Goal: Find specific fact: Find contact information

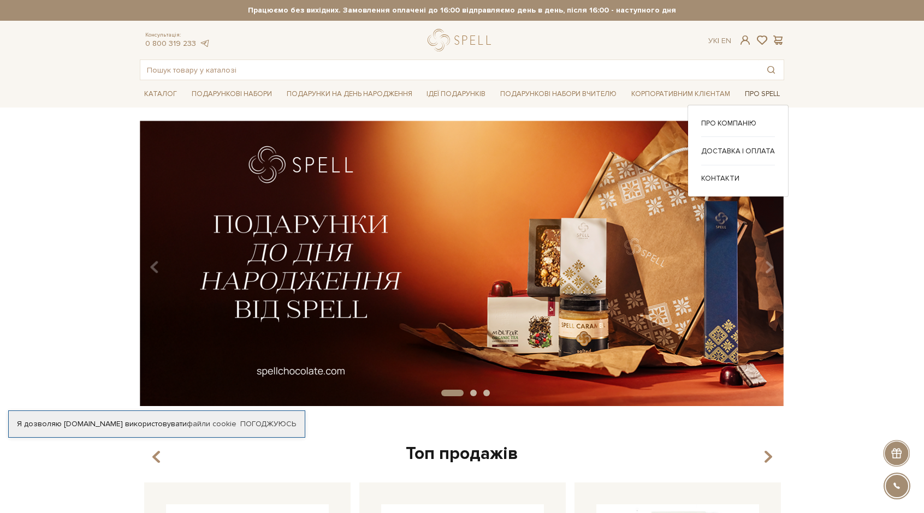
click at [757, 92] on link "Про Spell" at bounding box center [762, 94] width 44 height 17
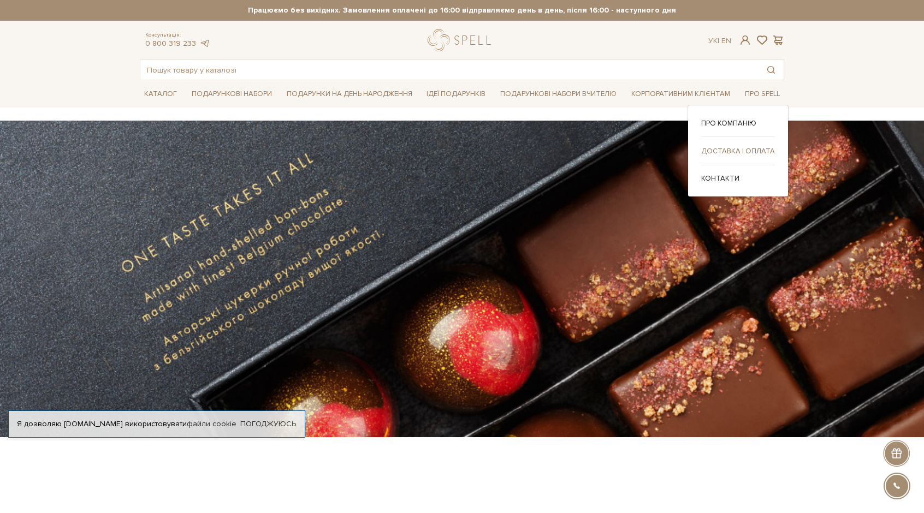
click at [745, 147] on link "Доставка і оплата" at bounding box center [738, 151] width 74 height 10
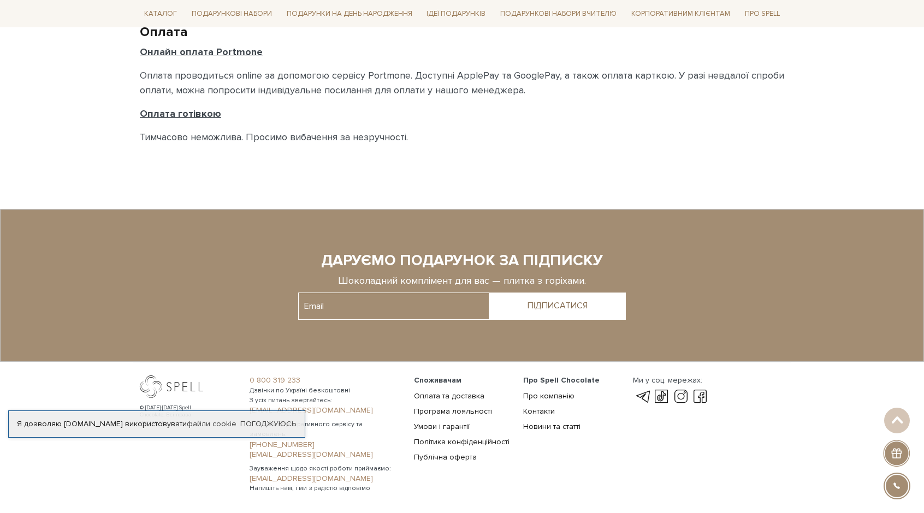
scroll to position [745, 0]
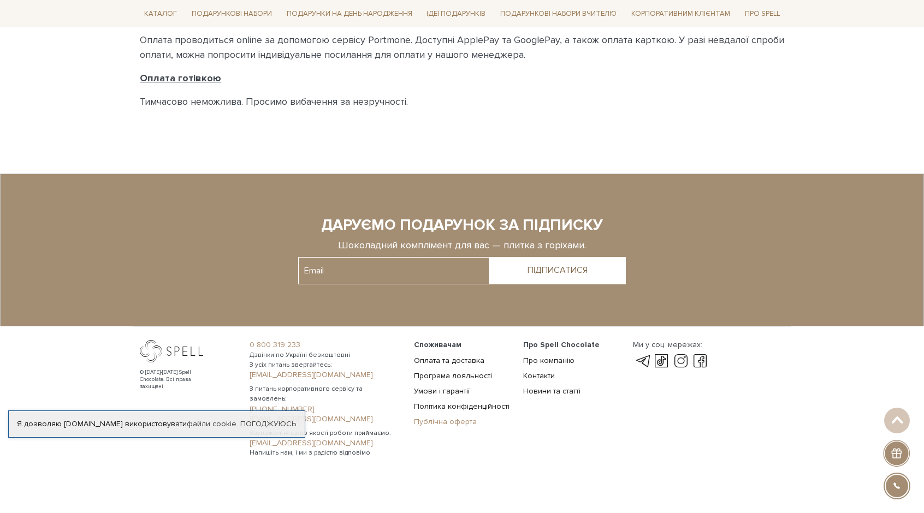
click at [459, 420] on link "Публічна оферта" at bounding box center [445, 421] width 63 height 9
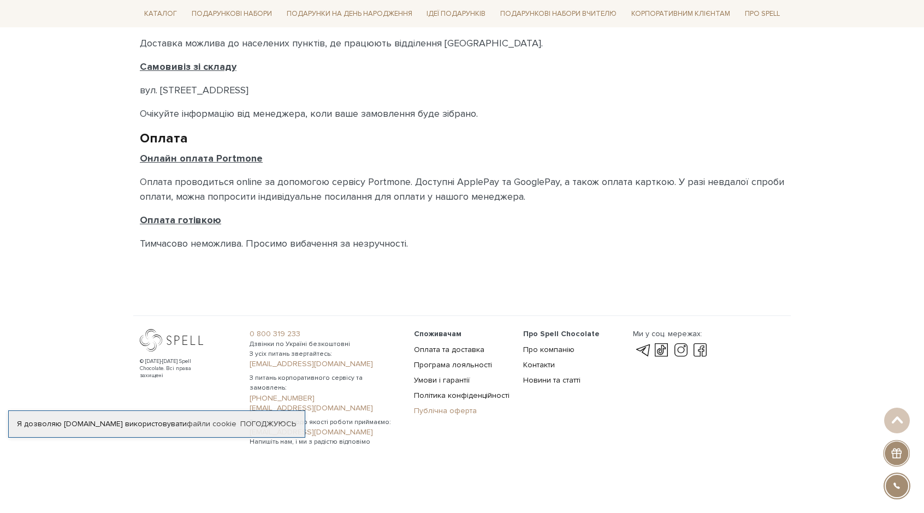
scroll to position [592, 0]
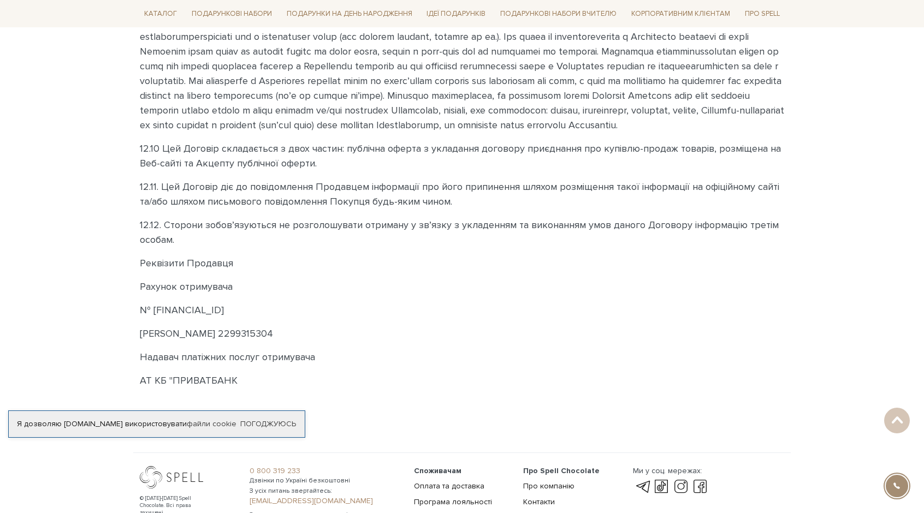
scroll to position [3198, 0]
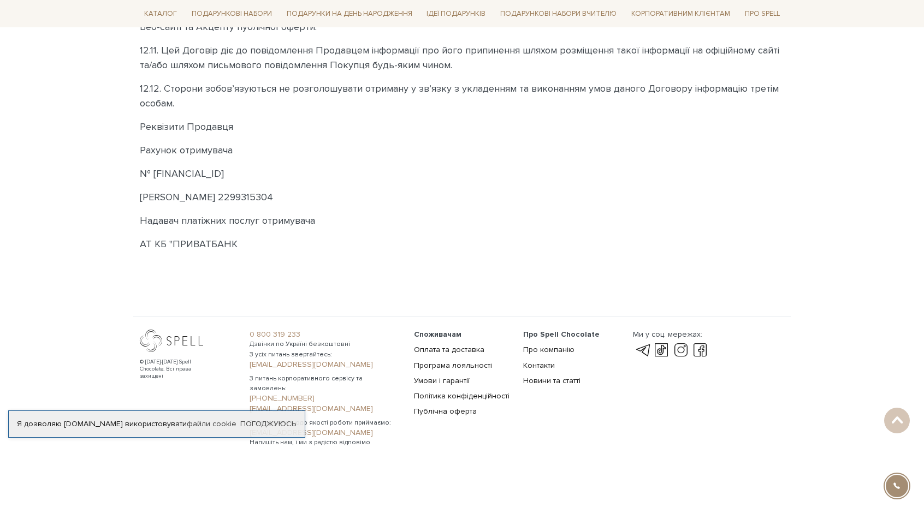
drag, startPoint x: 419, startPoint y: 205, endPoint x: 97, endPoint y: 200, distance: 322.1
copy p "ФОП ЯЦЕНКО ВАЛЕНТИНА ІВАНІВНА - ЄДРПОУ 2299315304"
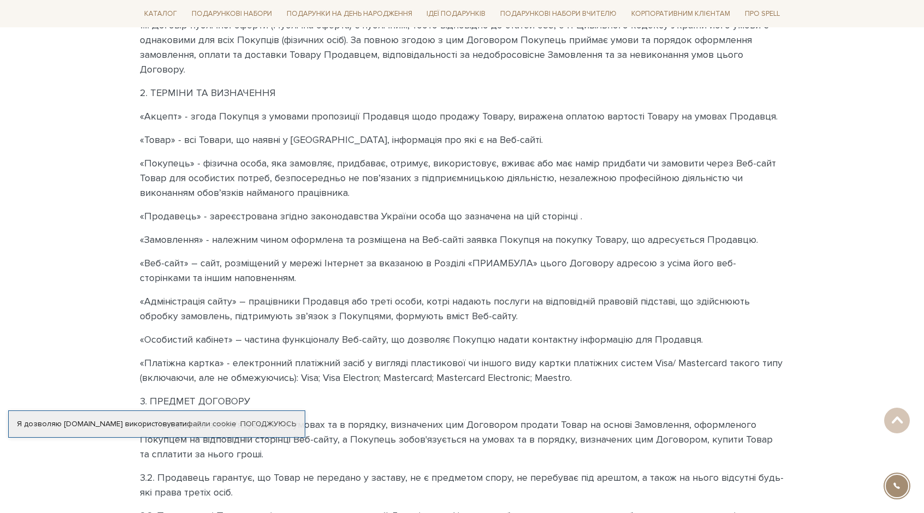
scroll to position [0, 0]
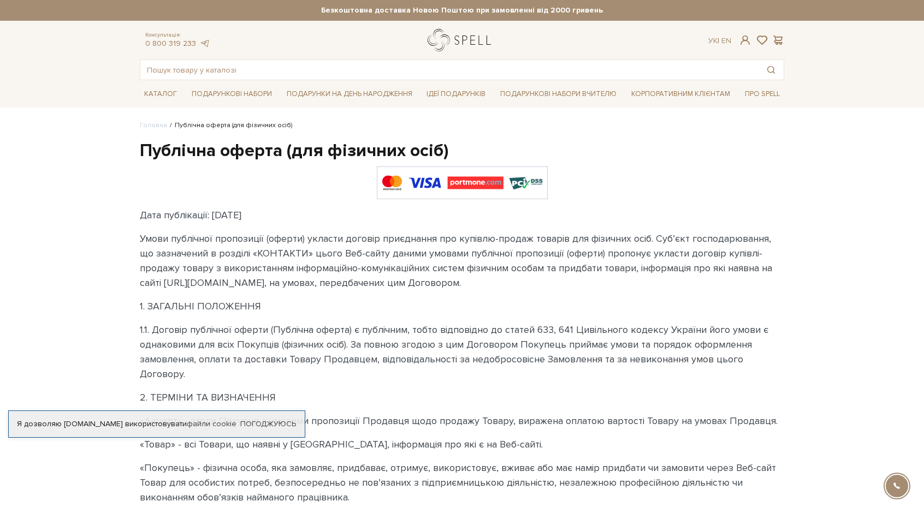
click at [453, 43] on link "logo" at bounding box center [461, 40] width 68 height 22
